Goal: Find specific page/section: Find specific page/section

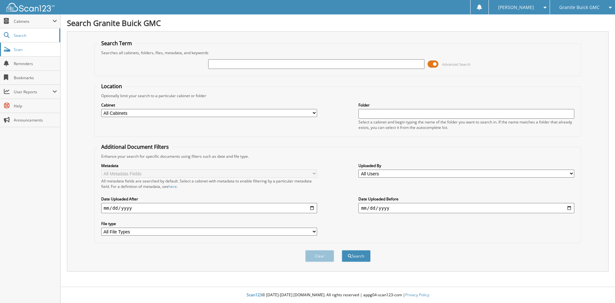
click at [40, 50] on span "Scan" at bounding box center [35, 49] width 43 height 5
type input "GA4303"
click at [342, 250] on button "Search" at bounding box center [356, 256] width 29 height 12
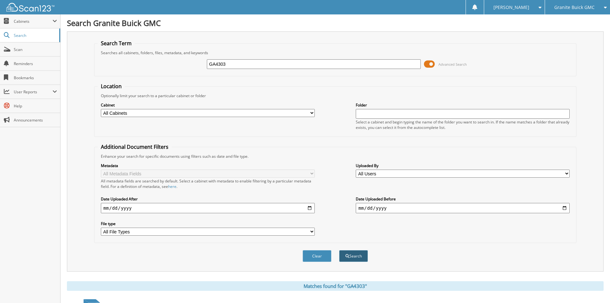
click at [354, 254] on button "Search" at bounding box center [353, 256] width 29 height 12
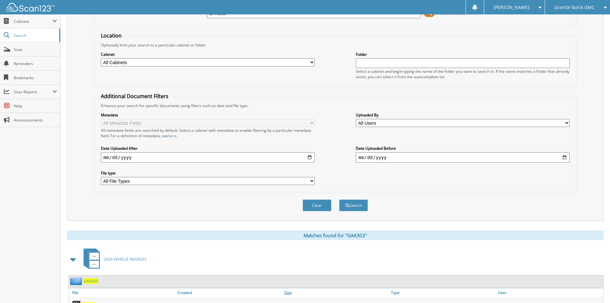
scroll to position [125, 0]
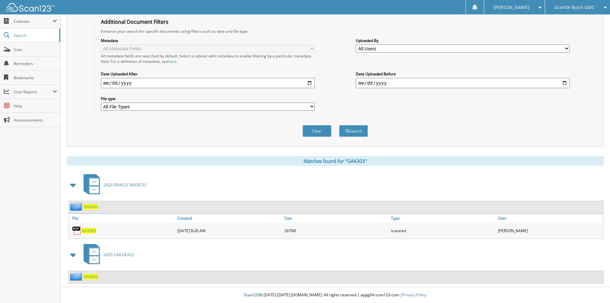
click at [90, 275] on span "GA4303" at bounding box center [91, 275] width 14 height 5
